Goal: Information Seeking & Learning: Learn about a topic

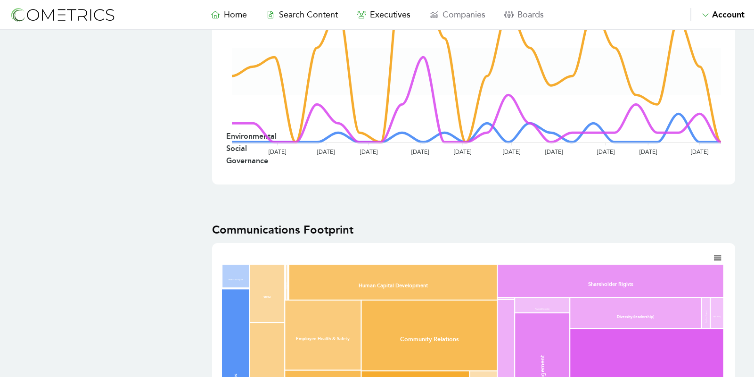
scroll to position [262, 0]
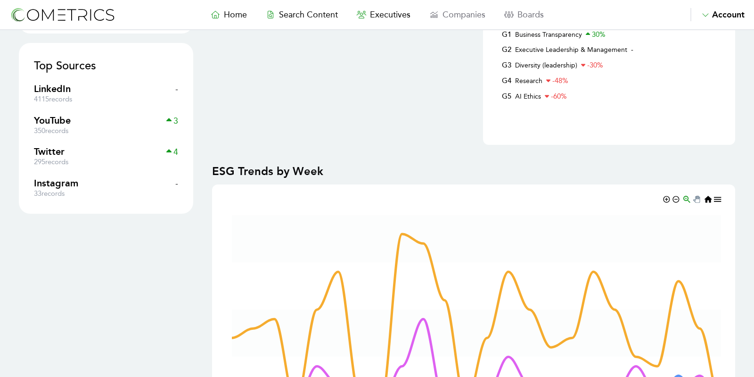
click at [228, 21] on nav "Home Search Content Executives Companies Boards Saved Alerts Nominate Account A…" at bounding box center [377, 15] width 754 height 30
click at [46, 9] on img at bounding box center [62, 14] width 106 height 17
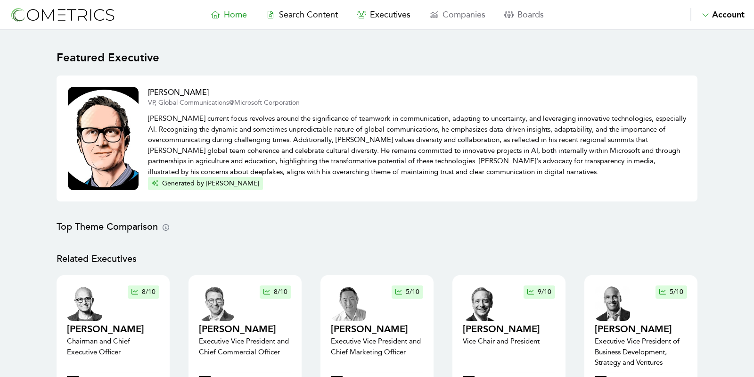
click at [17, 60] on main "Featured Executive Doug Dawson VP, Global Communications @ Microsoft Corporatio…" at bounding box center [377, 371] width 754 height 682
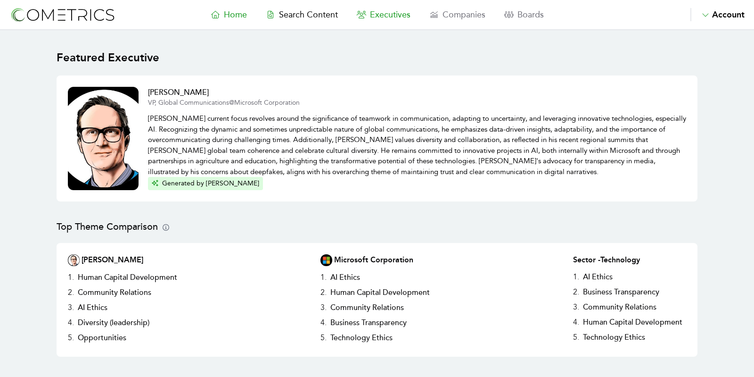
click at [383, 13] on span "Executives" at bounding box center [390, 14] width 41 height 10
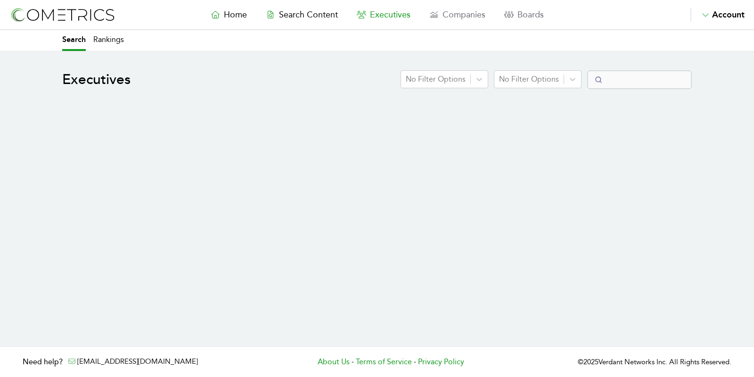
select select "50"
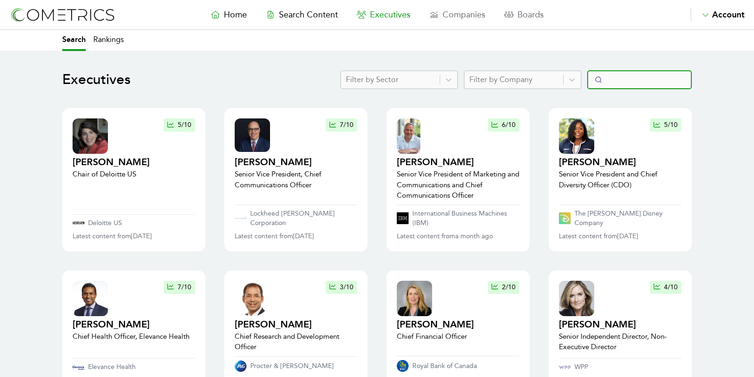
click at [626, 85] on input "Search" at bounding box center [639, 79] width 105 height 19
paste input "Rashida Hodge"
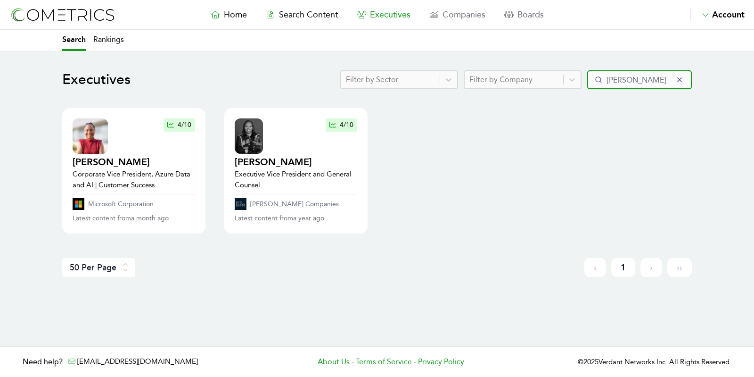
type input "Rashida Hodge"
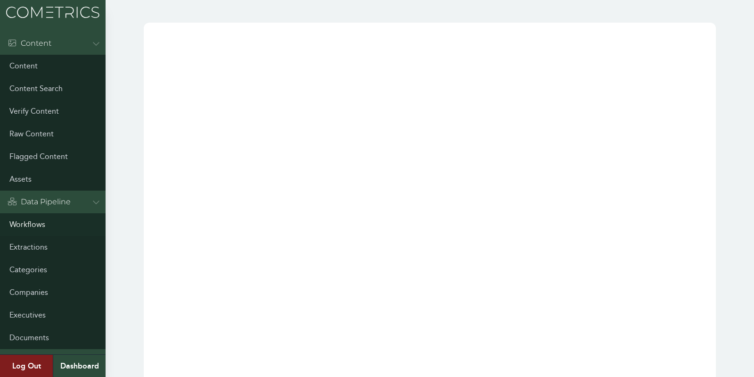
click at [29, 224] on link "Workflows" at bounding box center [53, 224] width 106 height 23
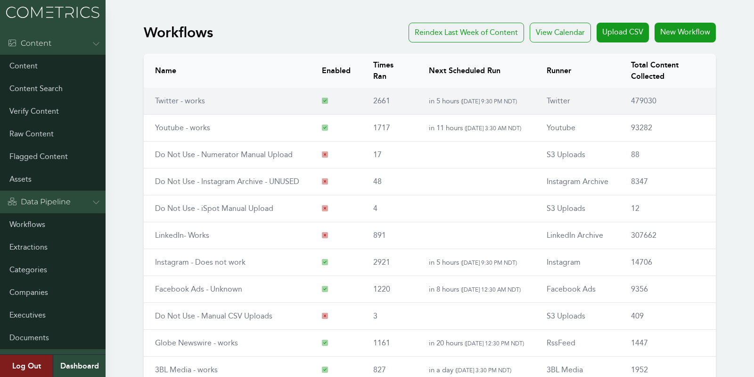
click at [166, 98] on link "Twitter - works" at bounding box center [180, 100] width 50 height 9
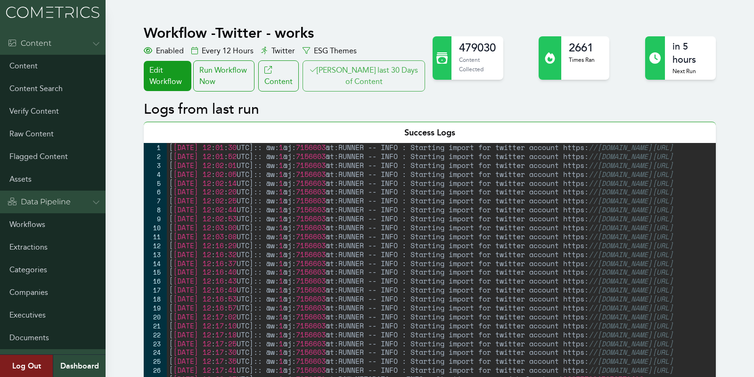
click at [408, 72] on button "[PERSON_NAME] last 30 Days of Content" at bounding box center [364, 75] width 123 height 31
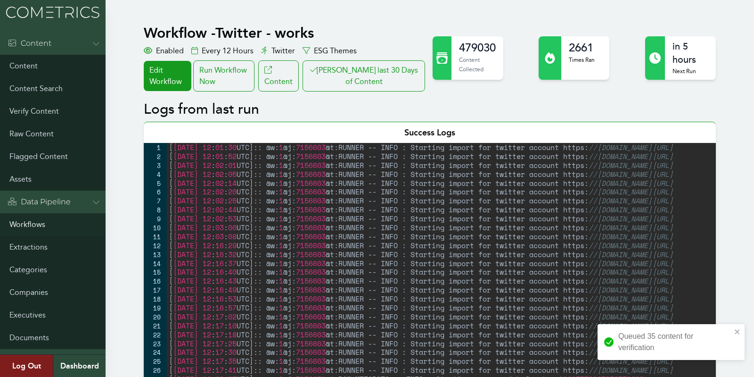
click at [30, 228] on link "Workflows" at bounding box center [53, 224] width 106 height 23
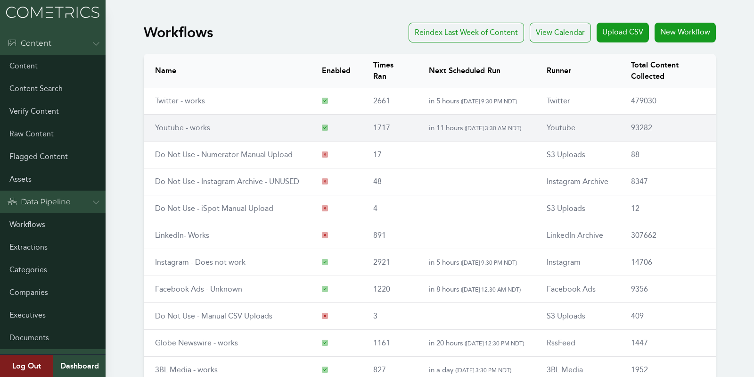
click at [166, 126] on link "Youtube - works" at bounding box center [182, 127] width 55 height 9
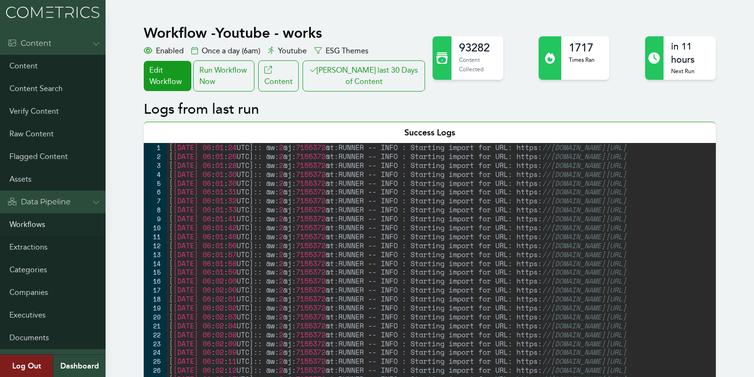
click at [25, 217] on link "Workflows" at bounding box center [53, 224] width 106 height 23
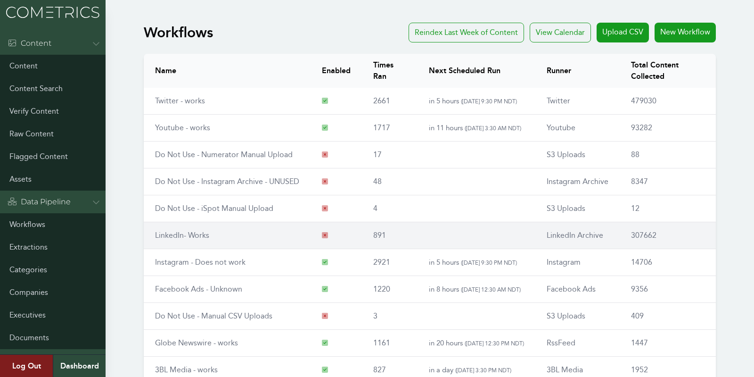
click at [172, 238] on link "LinkedIn- Works" at bounding box center [182, 234] width 54 height 9
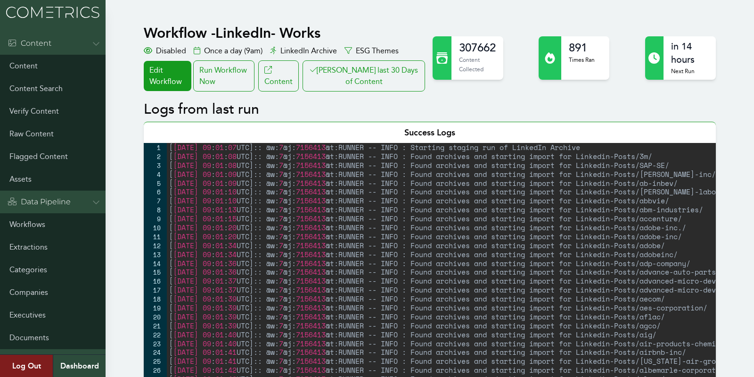
click at [242, 82] on div "Run Workflow Now" at bounding box center [223, 75] width 61 height 31
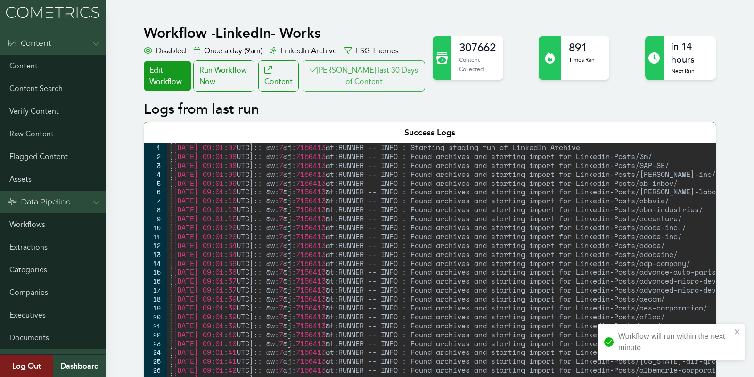
click at [370, 88] on button "[PERSON_NAME] last 30 Days of Content" at bounding box center [364, 75] width 123 height 31
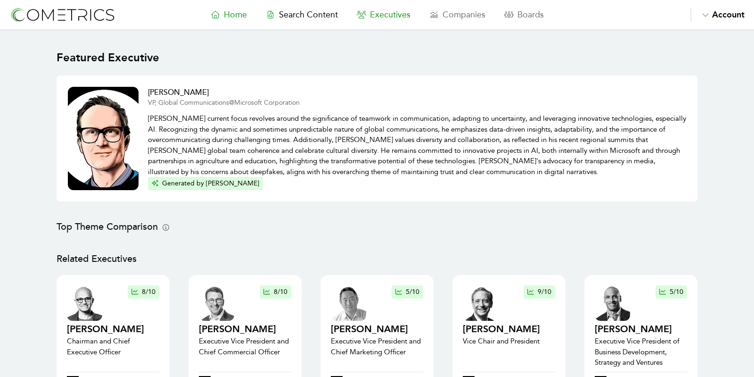
click at [409, 14] on span "Executives" at bounding box center [390, 14] width 41 height 10
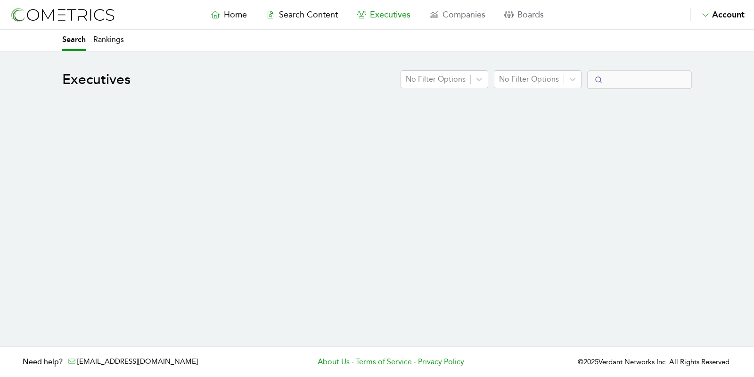
select select "50"
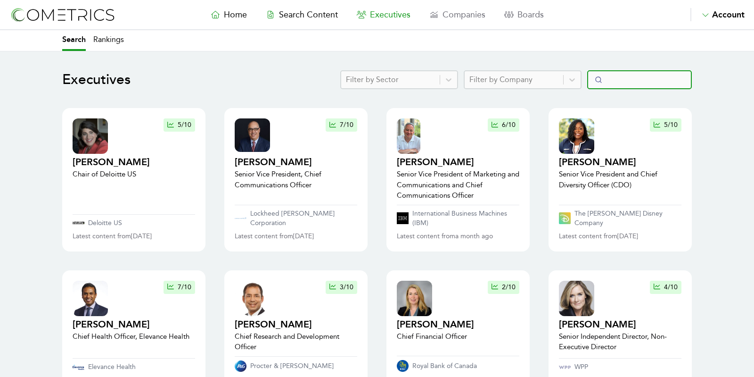
click at [623, 79] on input "Search" at bounding box center [639, 79] width 105 height 19
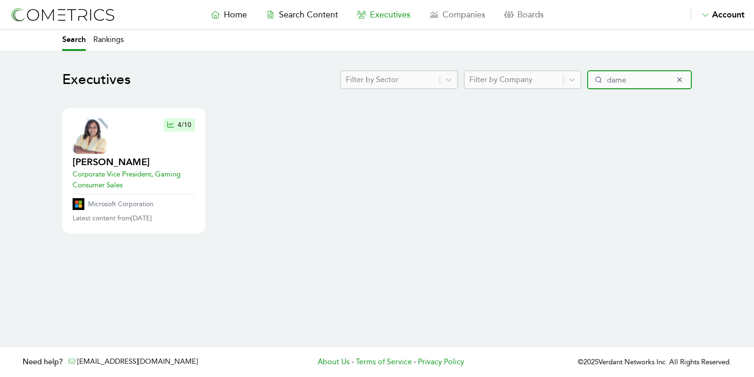
type input "dame"
click at [116, 173] on p "Corporate Vice President, Gaming Consumer Sales" at bounding box center [134, 179] width 123 height 21
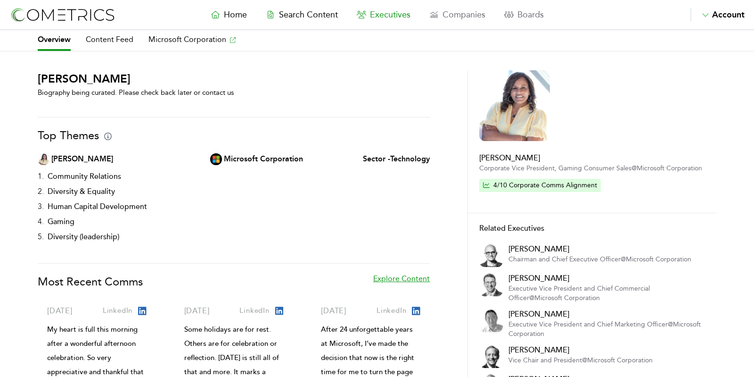
click at [13, 127] on div "Dametra Johnson-Marletti Biography being curated. Please check back later or co…" at bounding box center [377, 255] width 754 height 370
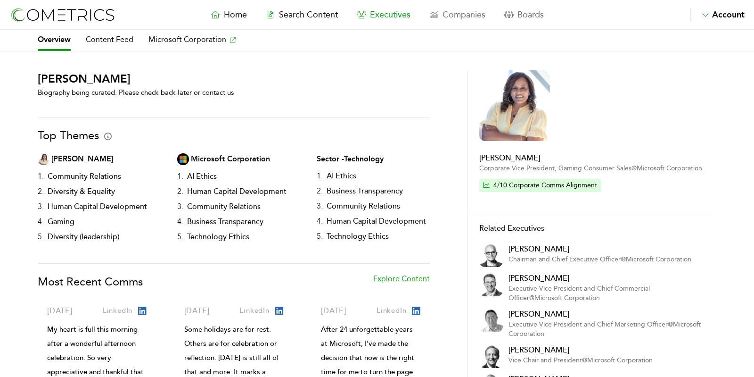
click at [219, 23] on nav "Home Search Content Executives Companies Boards Saved Alerts Nominate Account A…" at bounding box center [377, 15] width 754 height 30
click at [225, 17] on span "Home" at bounding box center [235, 14] width 23 height 10
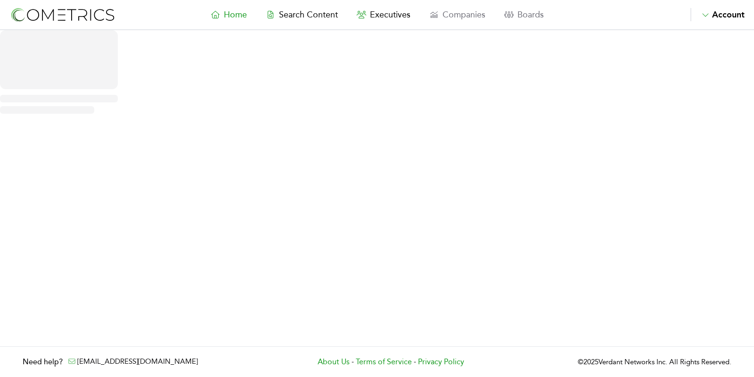
click at [717, 117] on div at bounding box center [377, 188] width 754 height 316
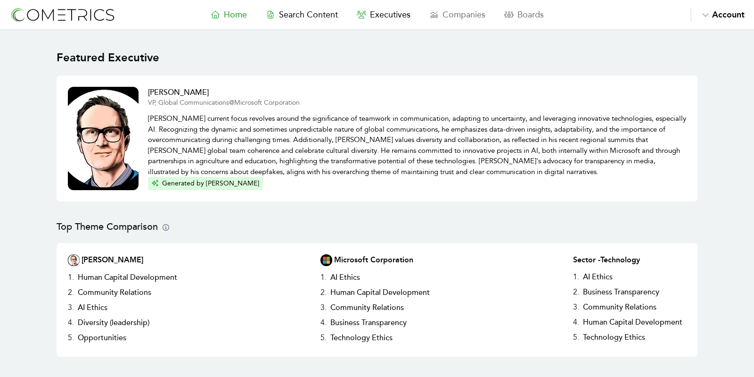
click at [300, 8] on nav "Home Search Content Executives Companies Boards Saved Alerts Nominate Account A…" at bounding box center [377, 15] width 754 height 30
click at [394, 21] on link "Executives" at bounding box center [383, 14] width 73 height 13
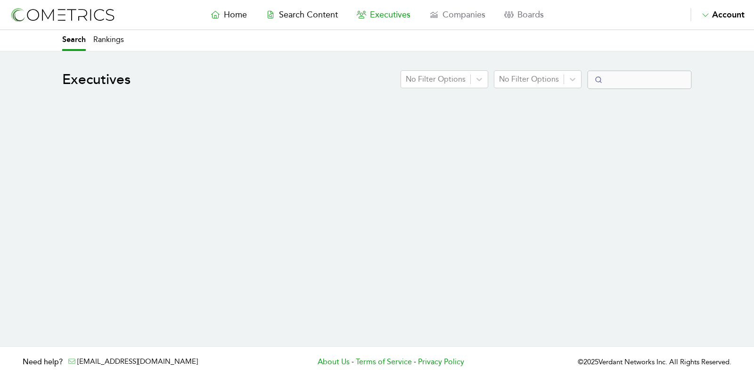
select select "50"
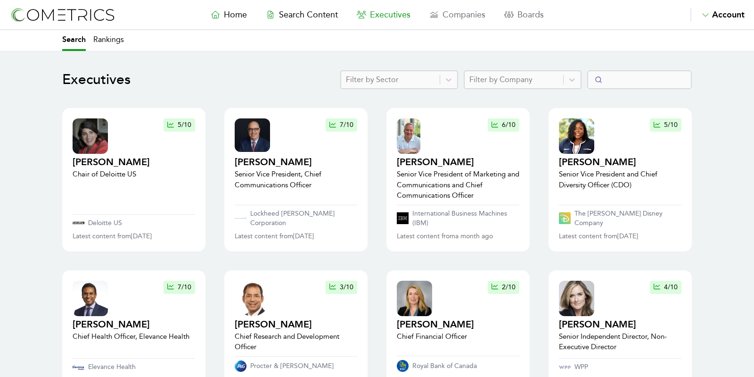
click at [421, 75] on div at bounding box center [390, 79] width 89 height 13
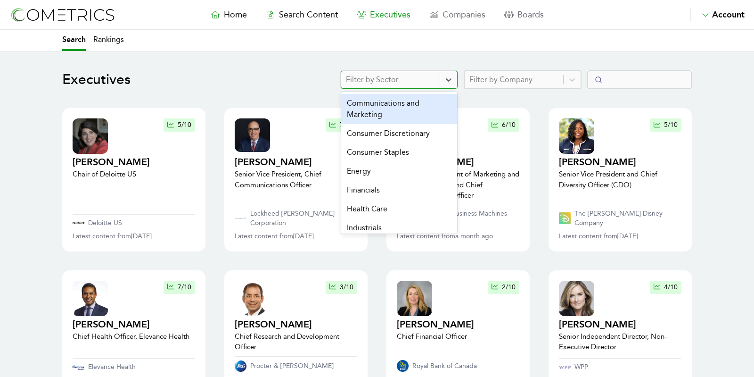
click at [421, 75] on div at bounding box center [390, 79] width 89 height 13
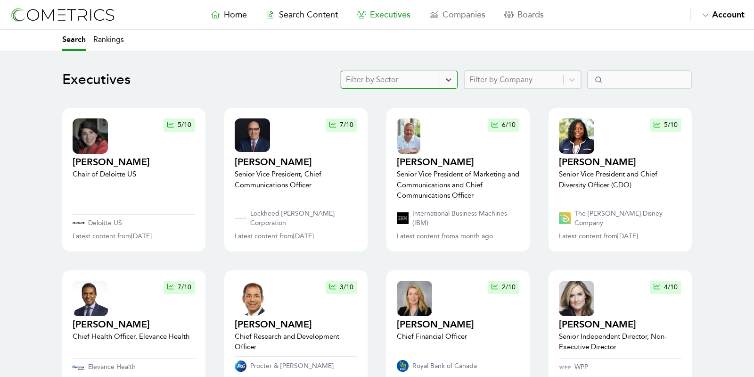
click at [500, 84] on div at bounding box center [513, 79] width 89 height 13
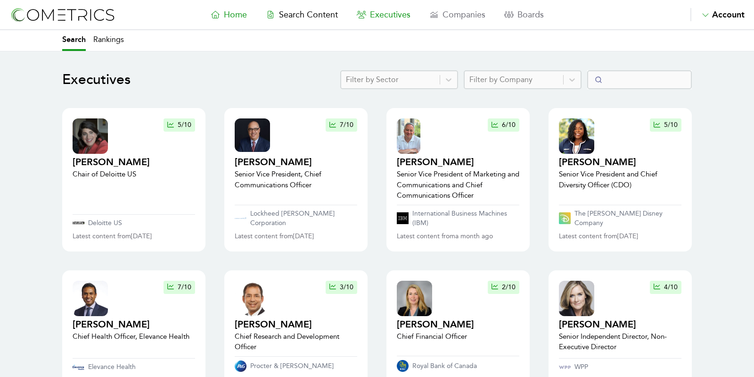
click at [228, 10] on span "Home" at bounding box center [235, 14] width 23 height 10
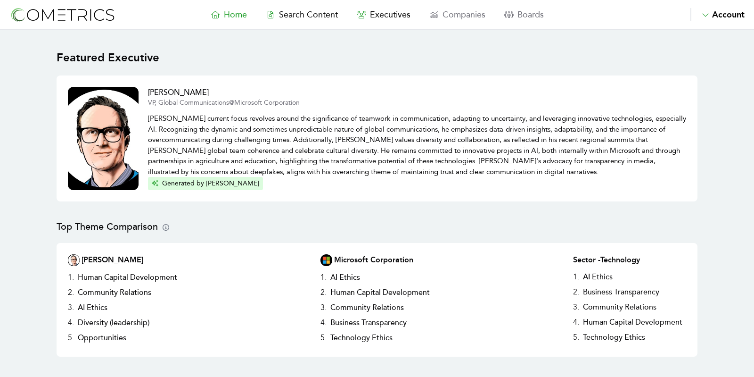
click at [230, 8] on link "Home" at bounding box center [228, 14] width 55 height 13
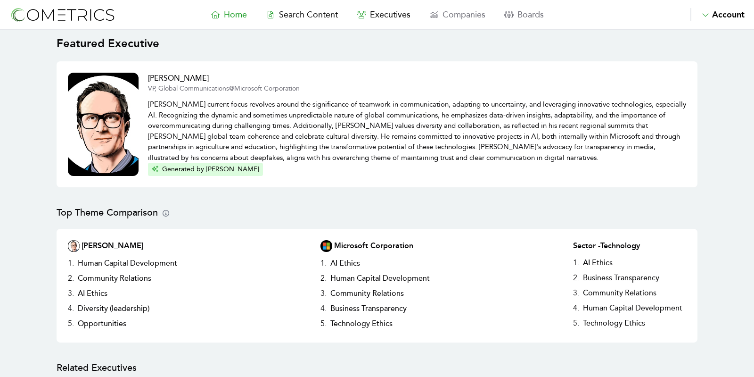
scroll to position [20, 0]
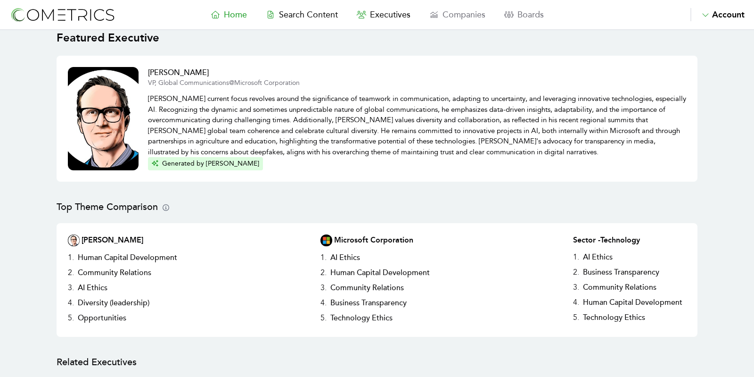
drag, startPoint x: 256, startPoint y: 171, endPoint x: 273, endPoint y: 165, distance: 18.2
click at [273, 165] on div "[PERSON_NAME] VP, Global Communications @ Microsoft Corporation [PERSON_NAME] c…" at bounding box center [377, 119] width 641 height 126
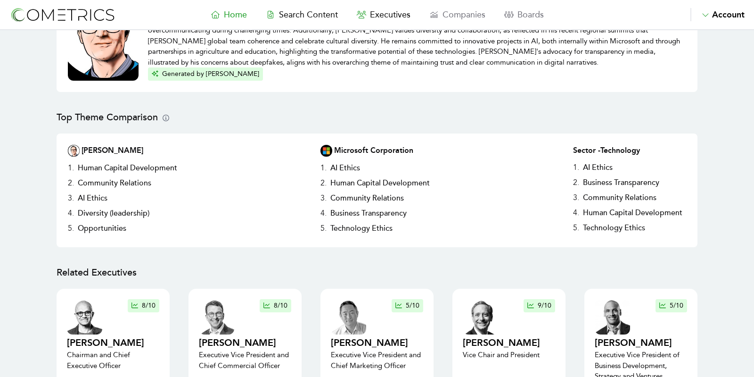
scroll to position [220, 0]
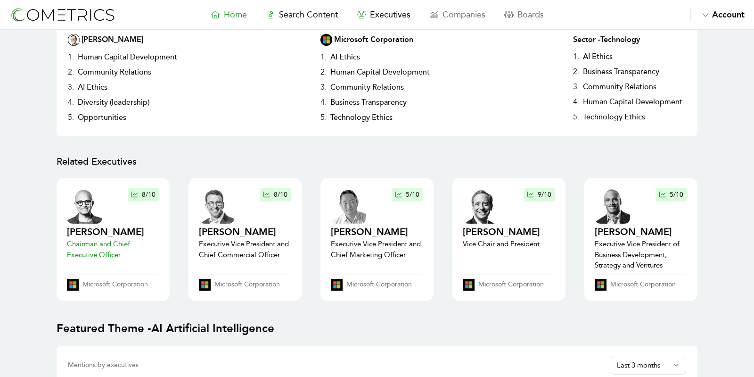
click at [97, 213] on img at bounding box center [84, 205] width 35 height 35
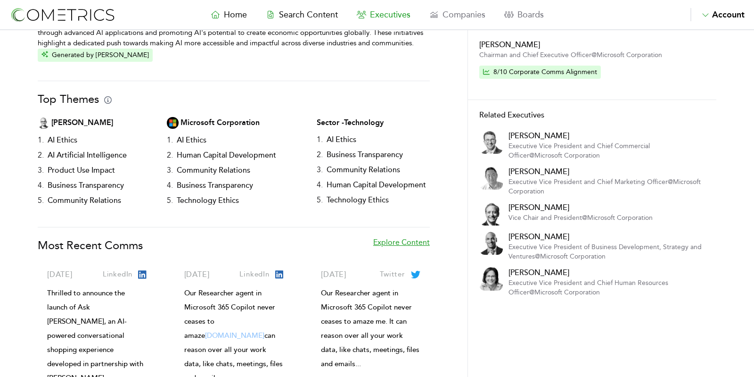
scroll to position [115, 0]
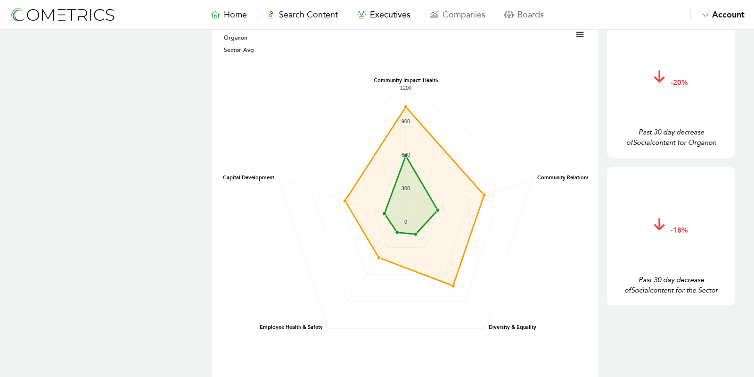
scroll to position [1523, 0]
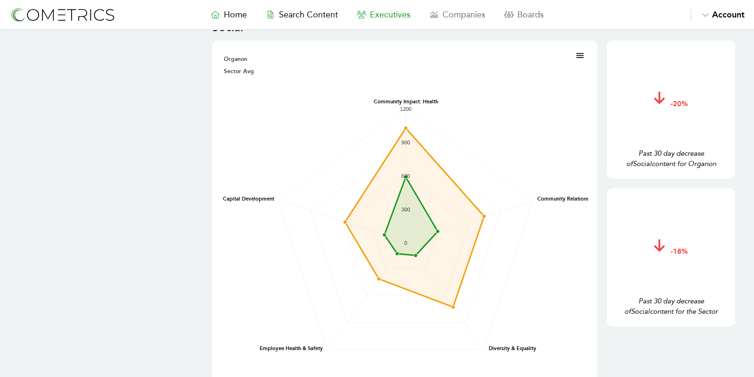
click at [409, 13] on span "Executives" at bounding box center [390, 14] width 41 height 10
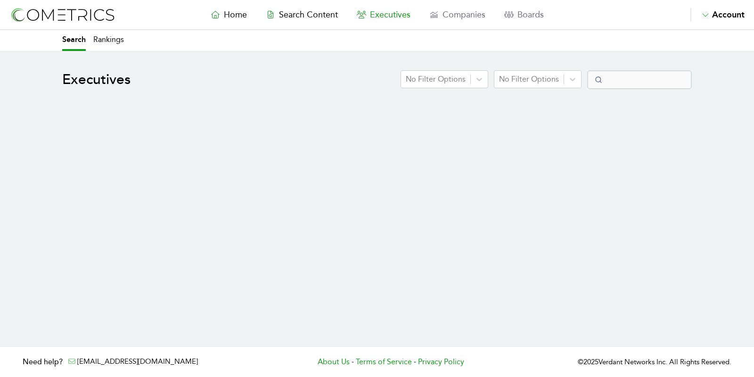
select select "50"
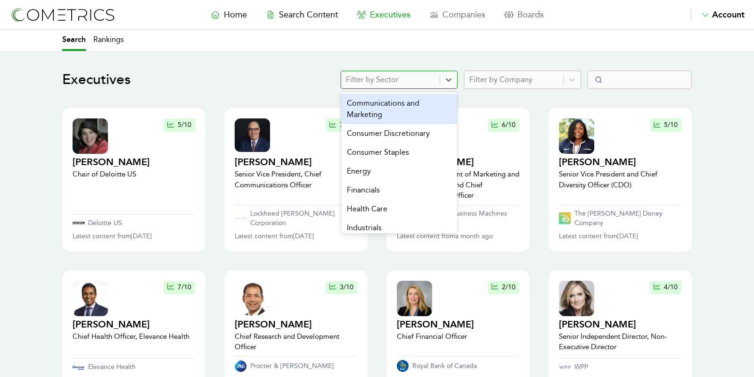
click at [408, 76] on div at bounding box center [390, 79] width 89 height 13
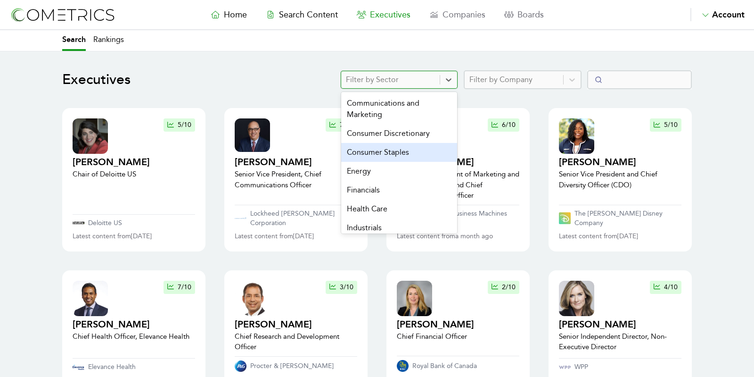
click at [388, 157] on div "Consumer Staples" at bounding box center [399, 152] width 116 height 19
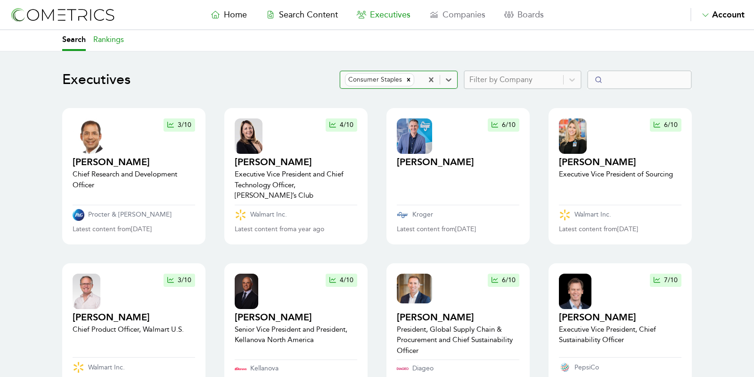
click at [113, 42] on link "Rankings" at bounding box center [108, 40] width 31 height 21
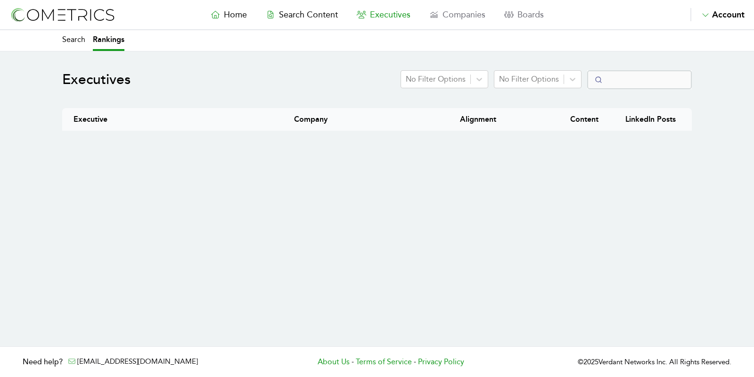
select select "50"
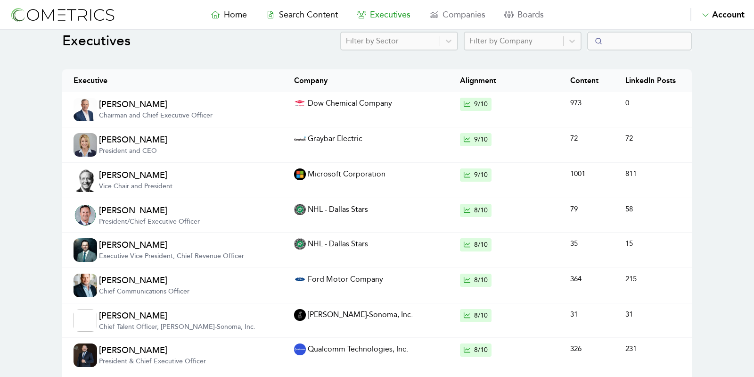
scroll to position [25, 0]
